Goal: Task Accomplishment & Management: Manage account settings

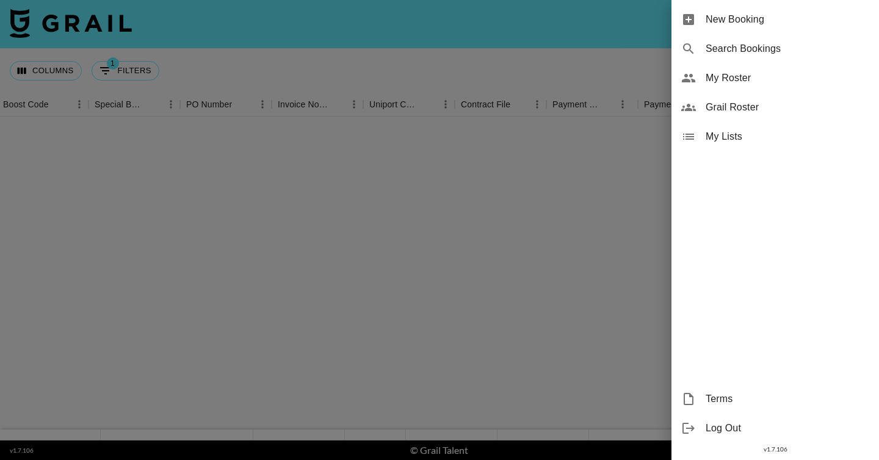
scroll to position [545, 1264]
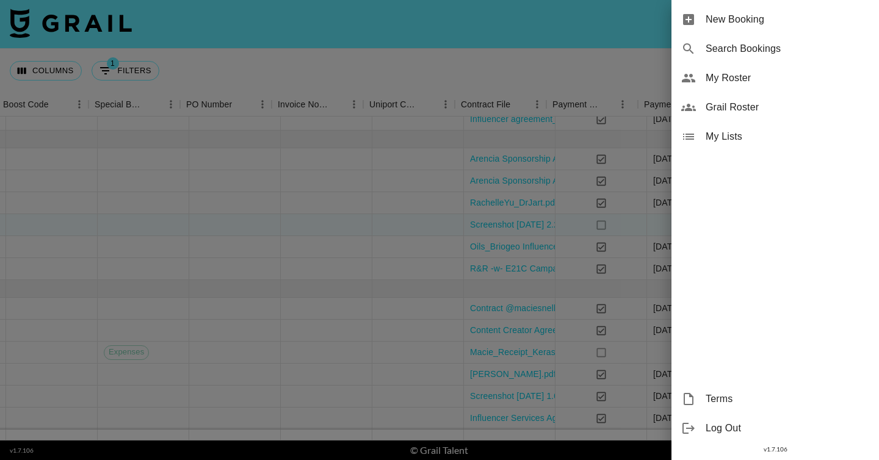
click at [762, 81] on span "My Roster" at bounding box center [788, 78] width 164 height 15
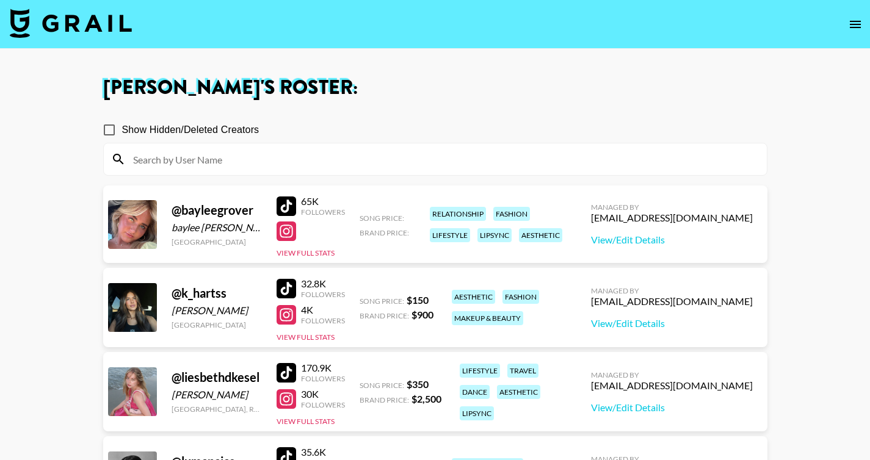
click at [859, 25] on icon "open drawer" at bounding box center [855, 24] width 15 height 15
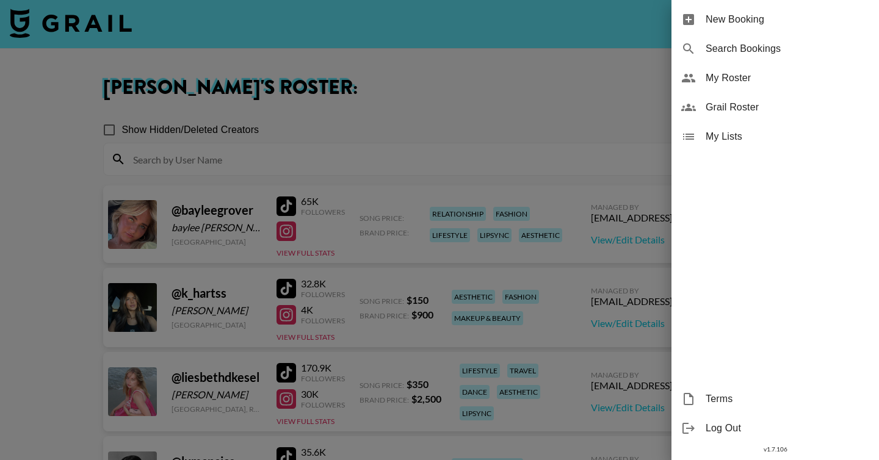
click at [118, 35] on div at bounding box center [439, 230] width 879 height 460
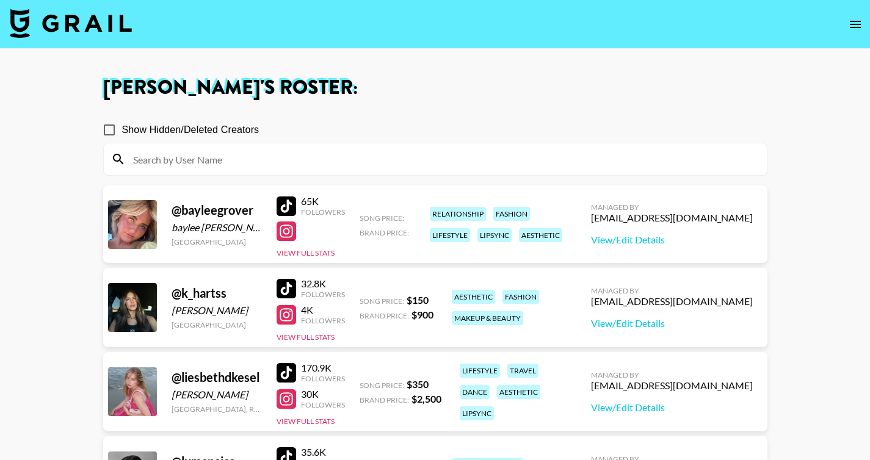
click at [90, 32] on img at bounding box center [71, 23] width 122 height 29
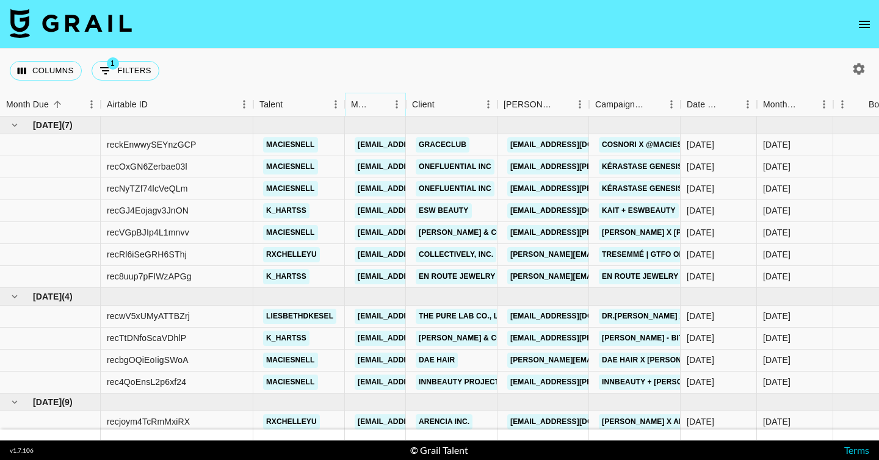
click at [374, 106] on icon "Sort" at bounding box center [379, 104] width 11 height 11
click at [398, 106] on div "Manager" at bounding box center [375, 105] width 61 height 24
click at [396, 104] on icon "Menu" at bounding box center [397, 104] width 2 height 8
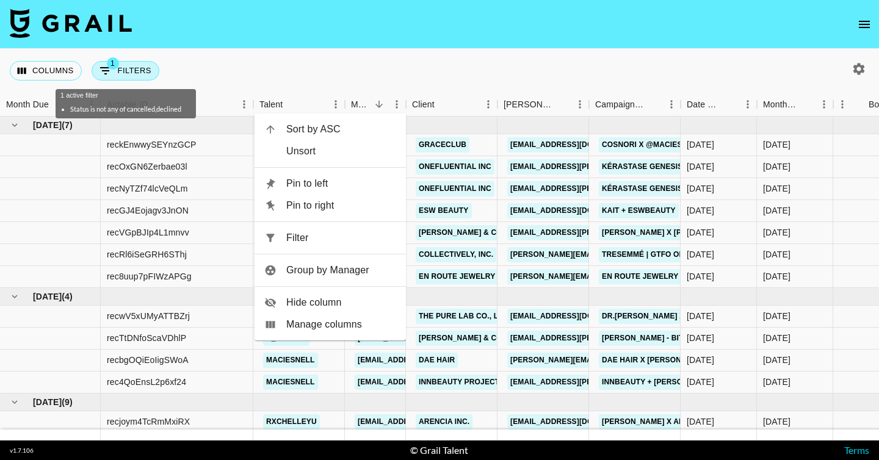
click at [126, 67] on button "1 Filters" at bounding box center [126, 71] width 68 height 20
select select "status"
select select "isNotAnyOf"
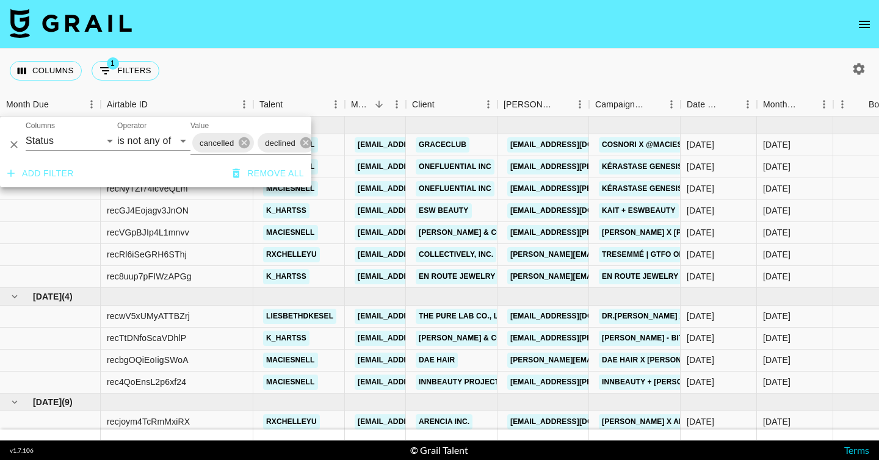
click at [586, 44] on nav at bounding box center [439, 24] width 879 height 49
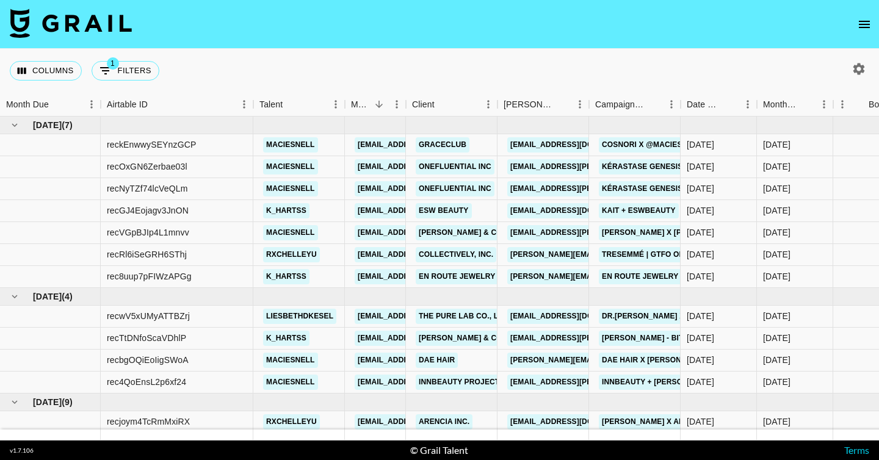
click at [865, 67] on icon "button" at bounding box center [859, 69] width 15 height 15
select select "[DATE]"
